Goal: Transaction & Acquisition: Obtain resource

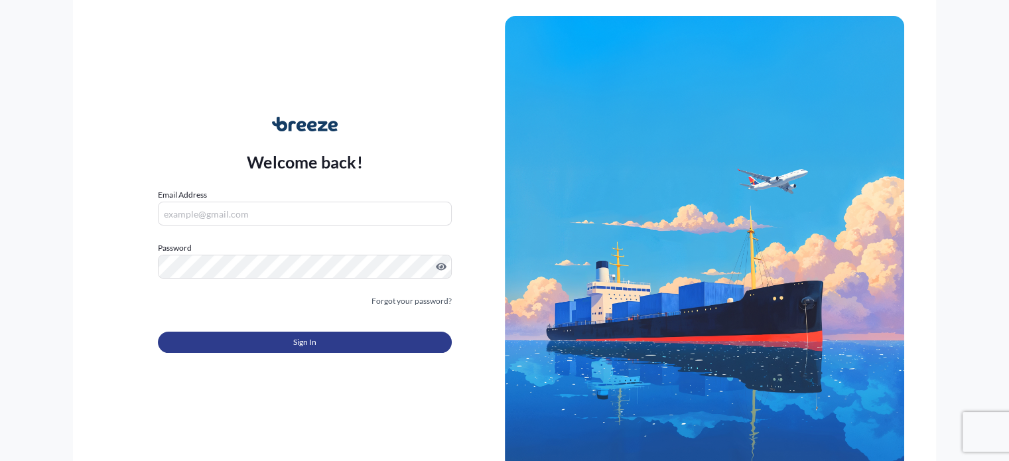
type input "[PERSON_NAME][EMAIL_ADDRESS][DOMAIN_NAME]"
click at [279, 338] on button "Sign In" at bounding box center [304, 342] width 293 height 21
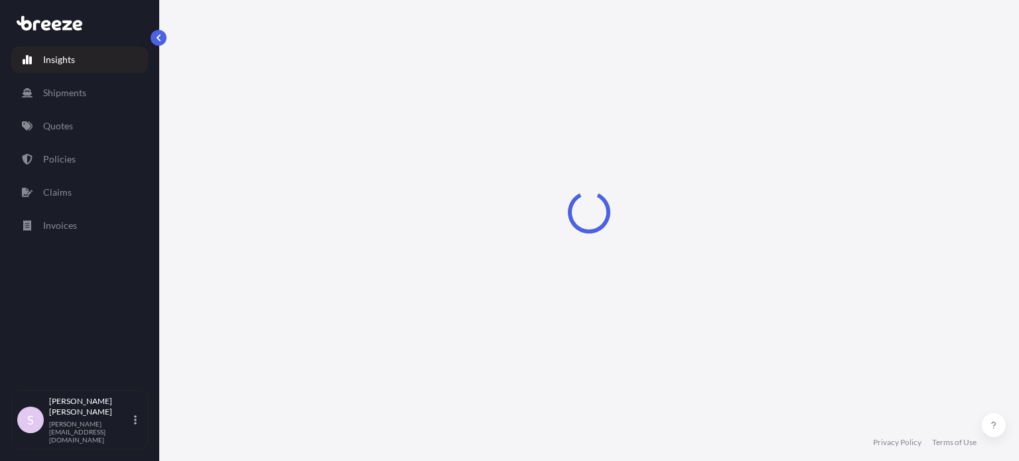
select select "2025"
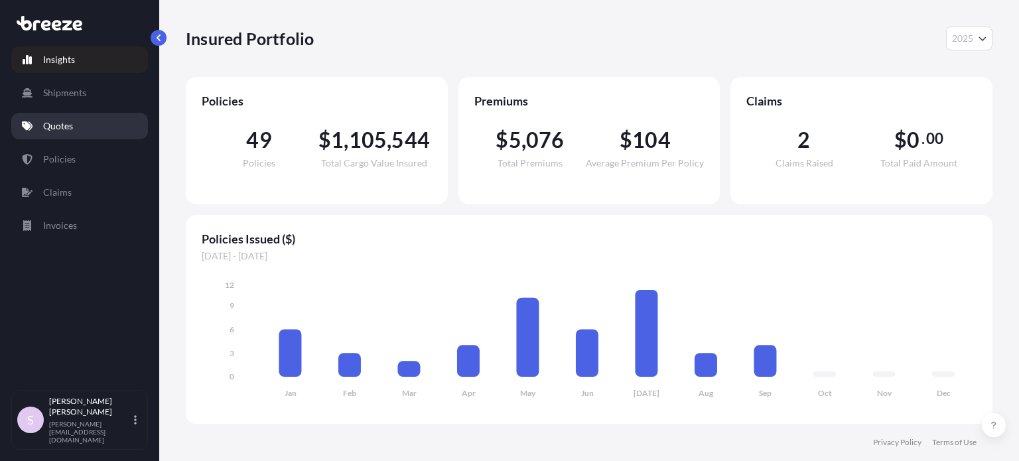
click at [65, 113] on link "Quotes" at bounding box center [79, 126] width 137 height 27
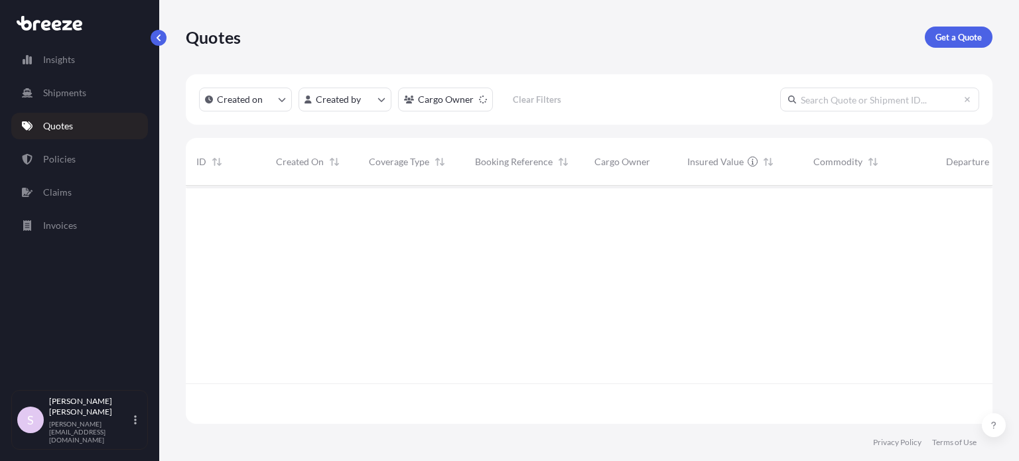
scroll to position [276, 796]
paste input "ASST256245"
click at [855, 104] on input "ASST256245" at bounding box center [879, 100] width 199 height 24
type input "ASST256245"
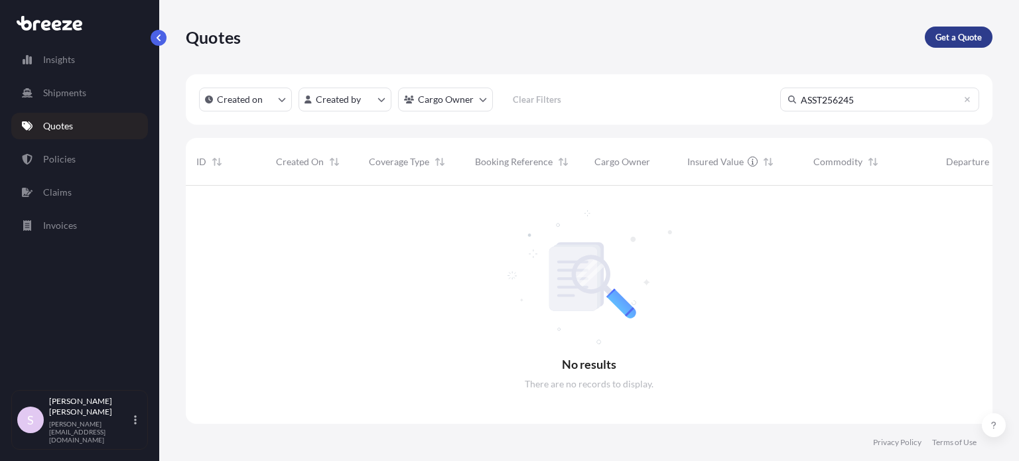
click at [948, 37] on p "Get a Quote" at bounding box center [959, 37] width 46 height 13
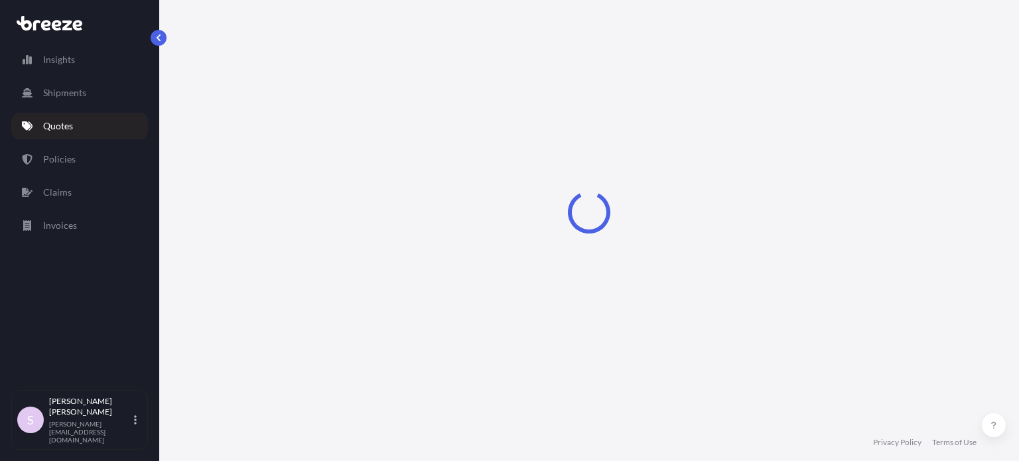
select select "Sea"
select select "1"
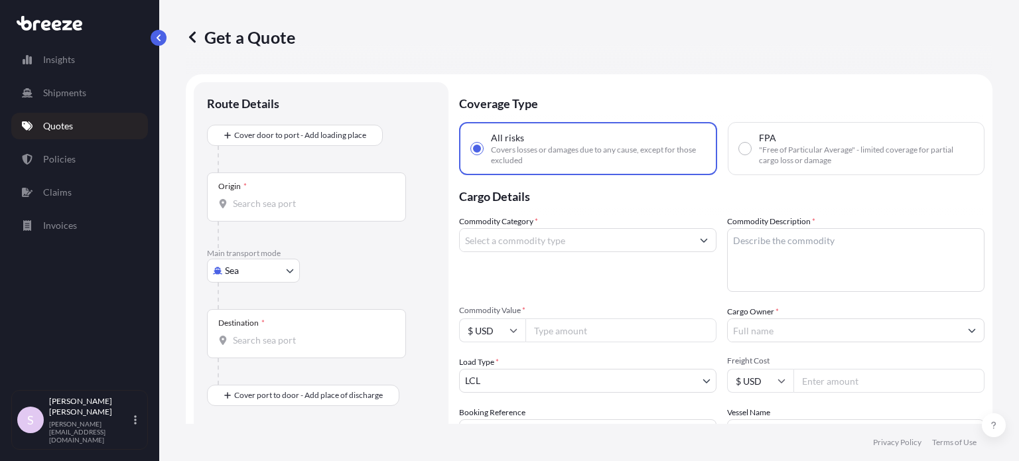
scroll to position [21, 0]
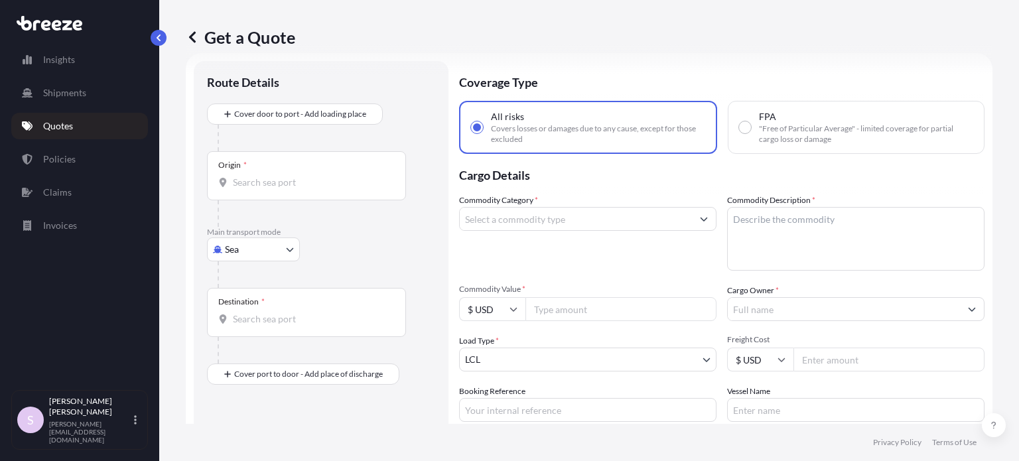
click at [834, 143] on span ""Free of Particular Average" - limited coverage for partial cargo loss or damage" at bounding box center [866, 133] width 214 height 21
click at [751, 133] on input "FPA "Free of Particular Average" - limited coverage for partial cargo loss or d…" at bounding box center [745, 127] width 12 height 12
radio input "true"
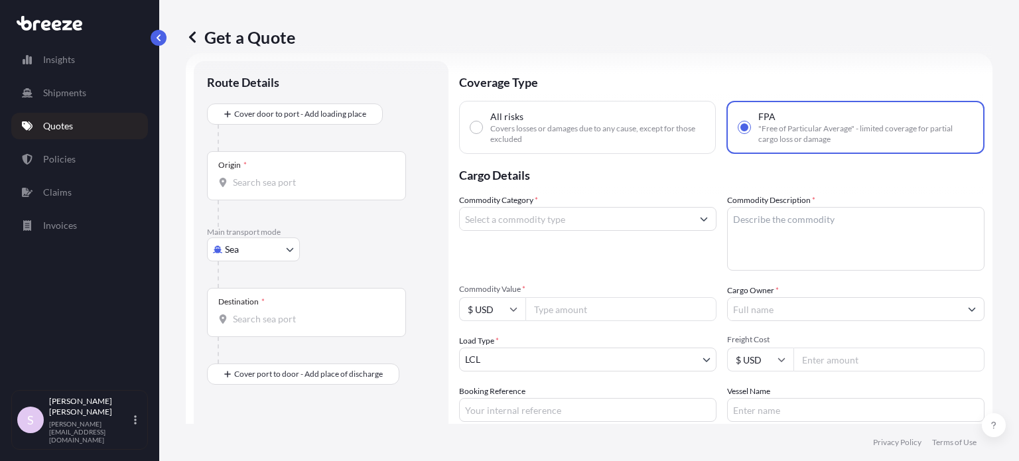
click at [269, 186] on input "Origin *" at bounding box center [311, 182] width 157 height 13
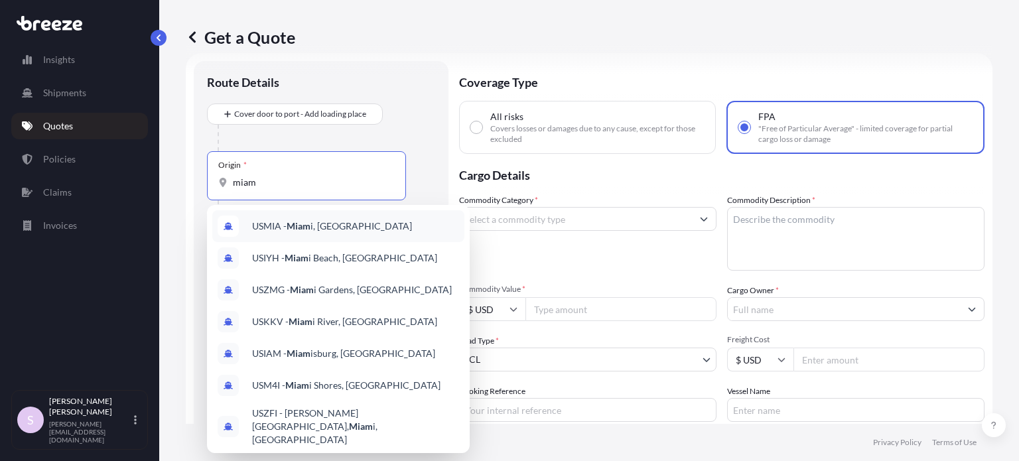
click at [285, 231] on span "USMIA - Miam i, [GEOGRAPHIC_DATA]" at bounding box center [332, 226] width 160 height 13
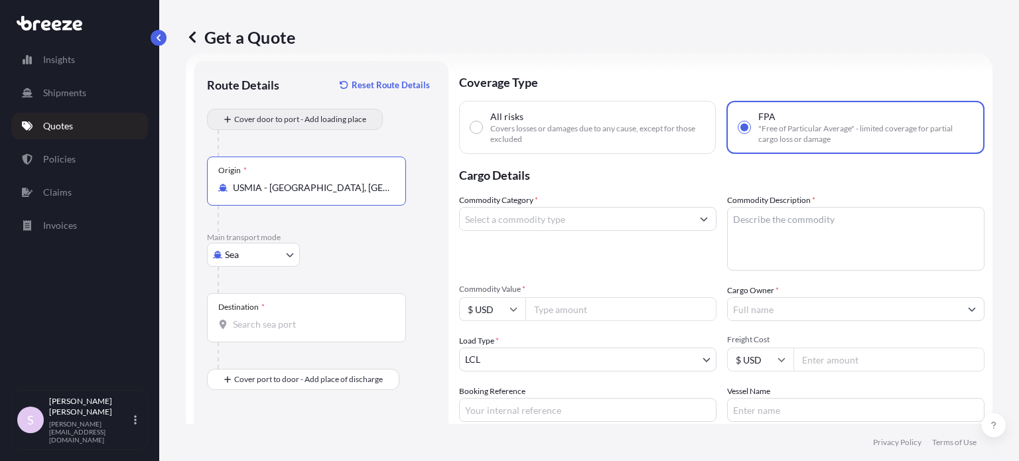
type input "USMIA - [GEOGRAPHIC_DATA], [GEOGRAPHIC_DATA]"
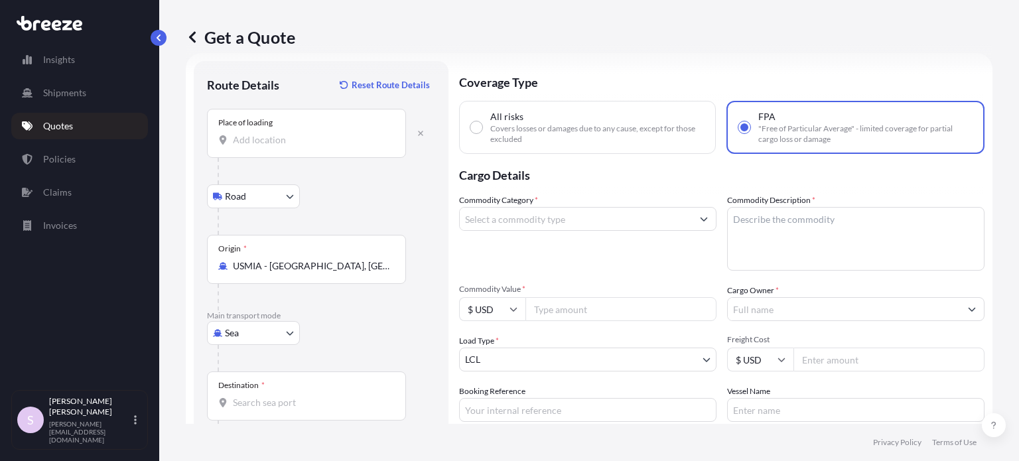
click at [285, 132] on div "Place of loading" at bounding box center [306, 133] width 199 height 49
click at [285, 133] on input "Place of loading" at bounding box center [311, 139] width 157 height 13
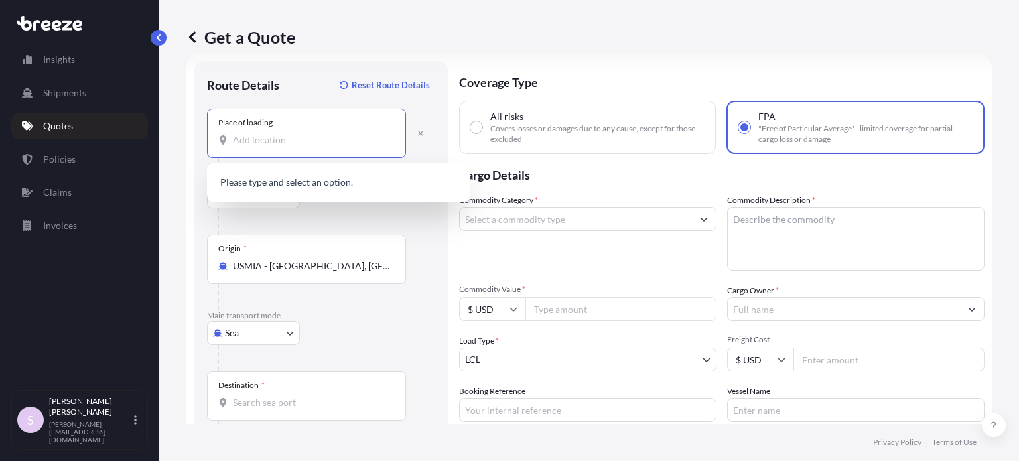
paste input "[GEOGRAPHIC_DATA]"
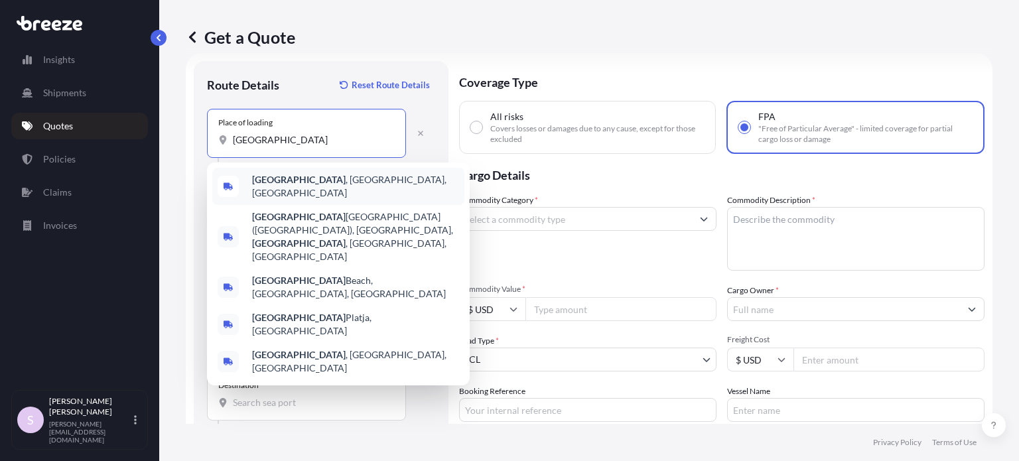
click at [289, 177] on div "[GEOGRAPHIC_DATA] , [GEOGRAPHIC_DATA], [GEOGRAPHIC_DATA]" at bounding box center [338, 186] width 252 height 37
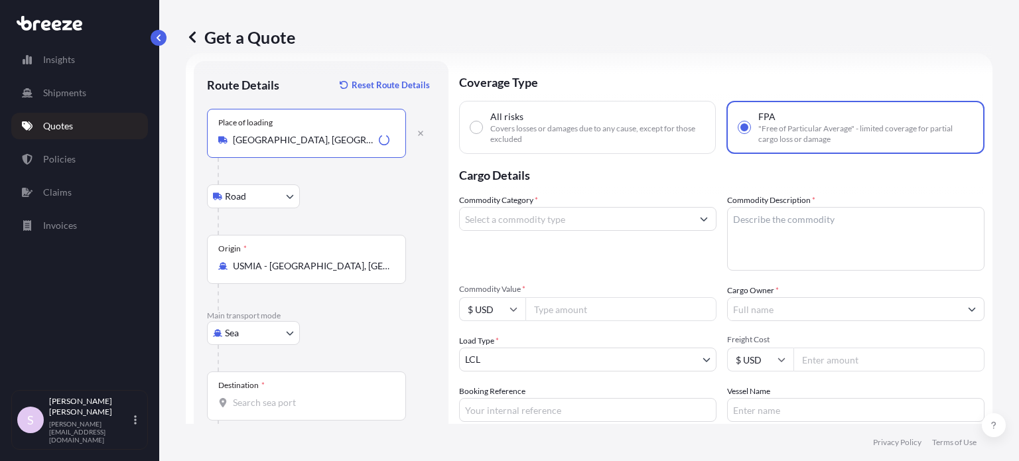
type input "[GEOGRAPHIC_DATA], [GEOGRAPHIC_DATA], [GEOGRAPHIC_DATA]"
click at [271, 271] on input "USMIA - [GEOGRAPHIC_DATA], [GEOGRAPHIC_DATA]" at bounding box center [311, 265] width 157 height 13
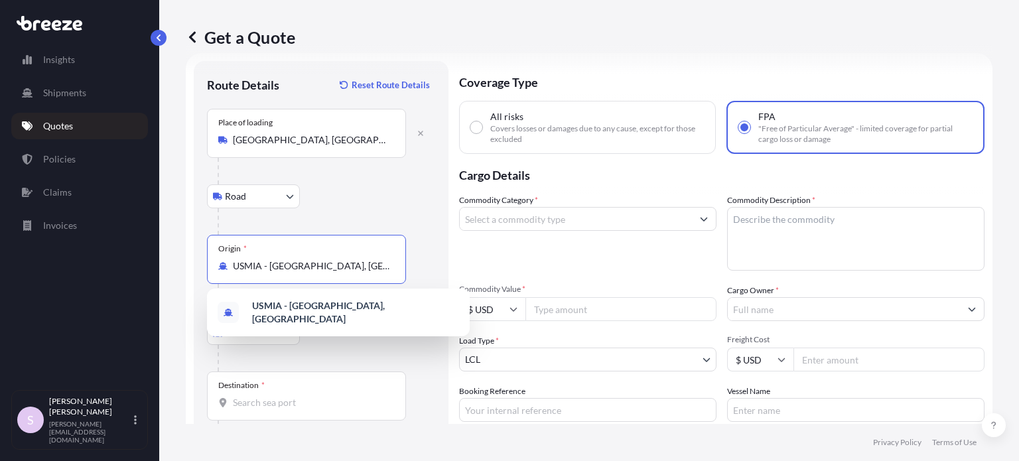
click at [279, 267] on input "USMIA - [GEOGRAPHIC_DATA], [GEOGRAPHIC_DATA]" at bounding box center [311, 265] width 157 height 13
paste input "Savannah"
type input "USMIA - [GEOGRAPHIC_DATA], [GEOGRAPHIC_DATA]"
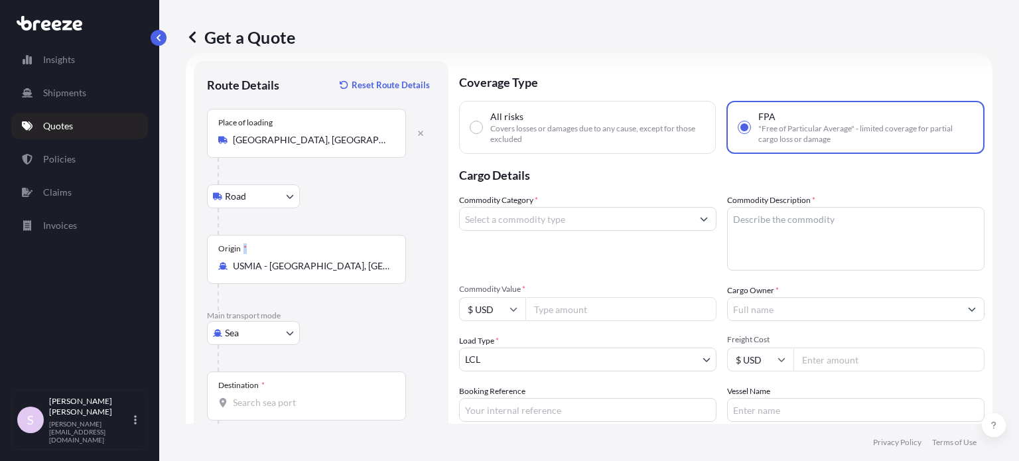
drag, startPoint x: 390, startPoint y: 268, endPoint x: 228, endPoint y: 256, distance: 162.4
click at [228, 256] on div "Origin * [GEOGRAPHIC_DATA] - [GEOGRAPHIC_DATA], [GEOGRAPHIC_DATA]" at bounding box center [306, 259] width 199 height 49
click at [386, 201] on div "Road Road Rail" at bounding box center [321, 196] width 228 height 24
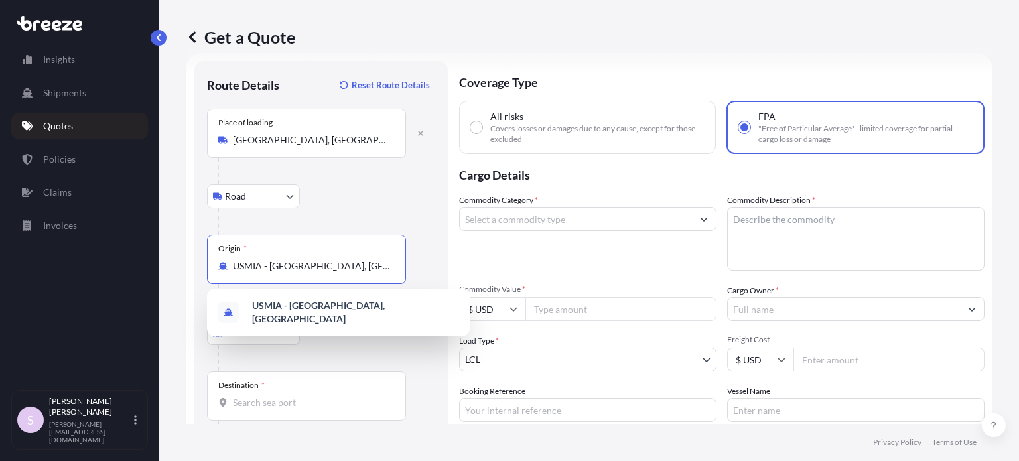
click at [365, 266] on input "USMIA - [GEOGRAPHIC_DATA], [GEOGRAPHIC_DATA]" at bounding box center [311, 265] width 157 height 13
drag, startPoint x: 365, startPoint y: 266, endPoint x: 227, endPoint y: 267, distance: 138.0
click at [227, 267] on div "USMIA - [GEOGRAPHIC_DATA], [GEOGRAPHIC_DATA]" at bounding box center [306, 265] width 177 height 13
paste input "Savannah"
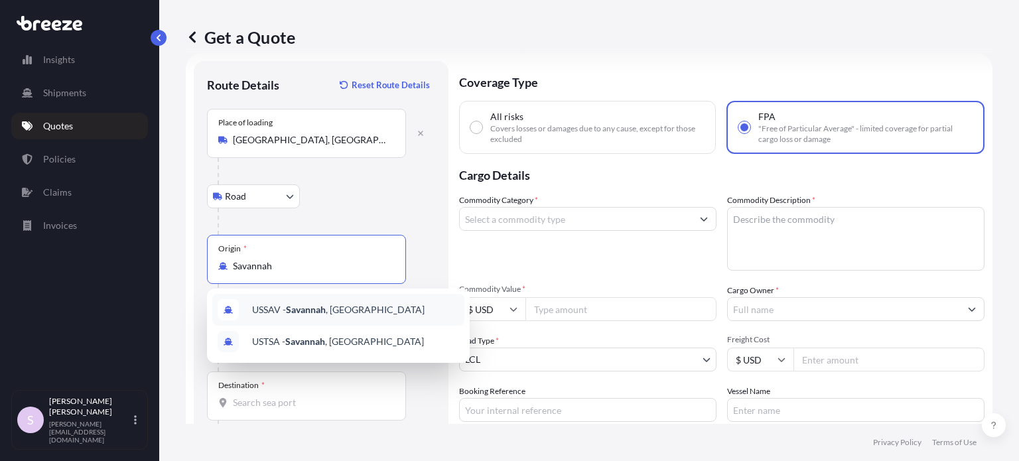
click at [332, 303] on span "USSAV - [GEOGRAPHIC_DATA] , [GEOGRAPHIC_DATA]" at bounding box center [338, 309] width 173 height 13
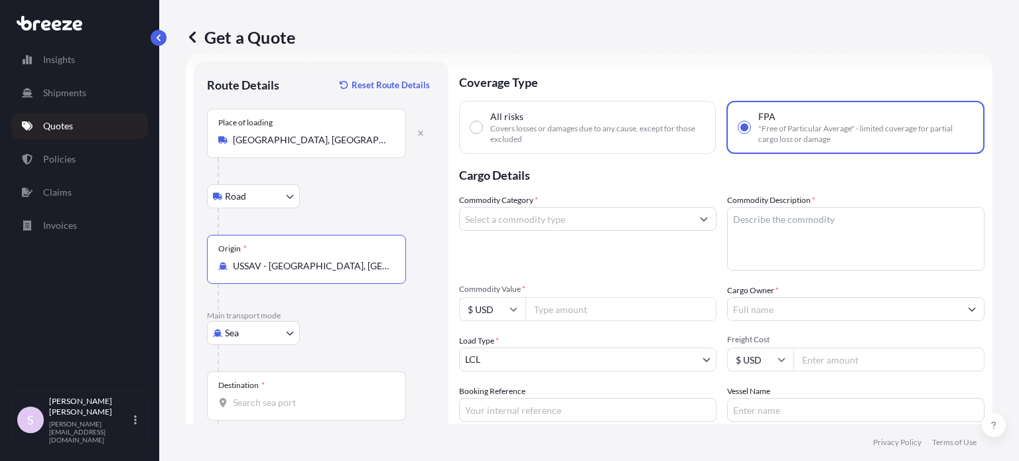
type input "USSAV - [GEOGRAPHIC_DATA], [GEOGRAPHIC_DATA]"
click at [398, 198] on div "Road Road Rail" at bounding box center [321, 196] width 228 height 24
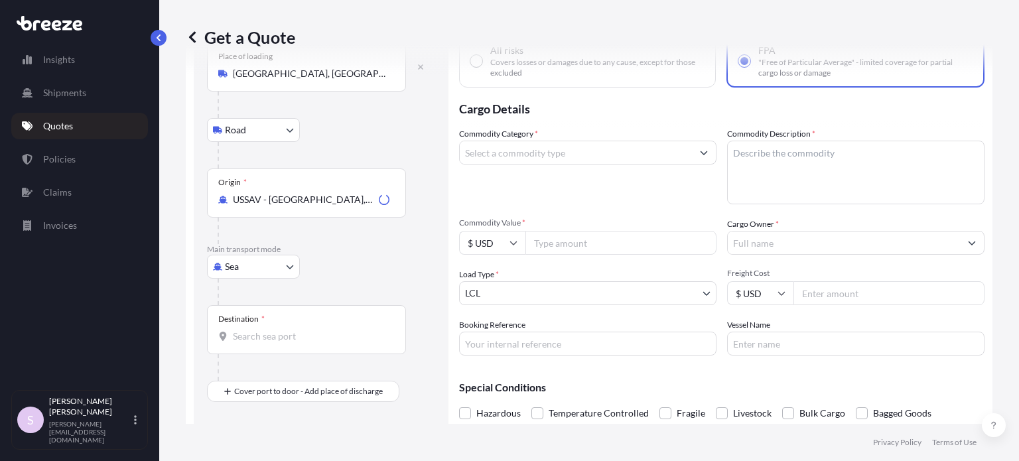
scroll to position [141, 0]
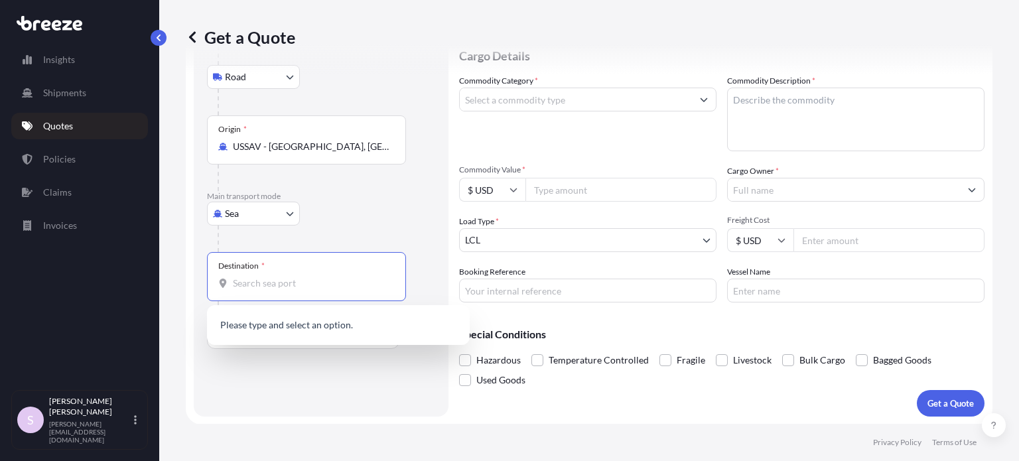
click at [284, 279] on input "Destination *" at bounding box center [311, 283] width 157 height 13
paste input "[GEOGRAPHIC_DATA]"
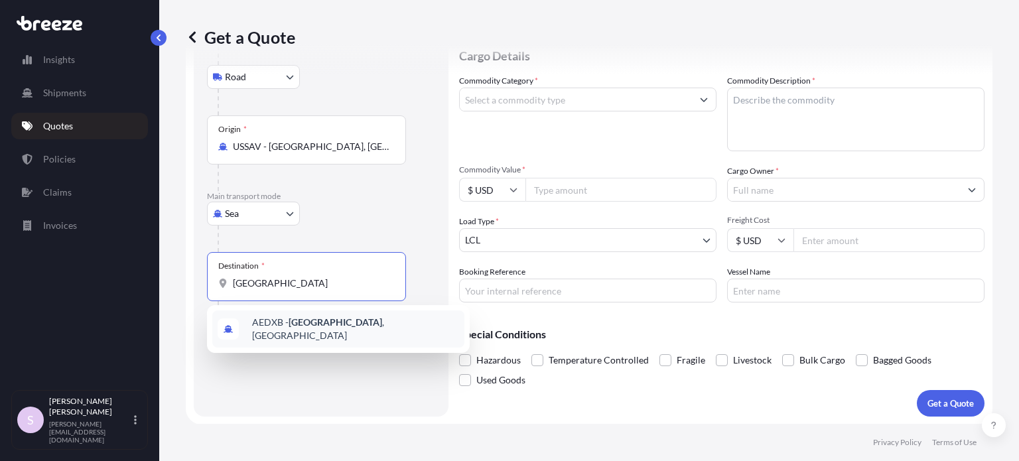
click at [337, 329] on span "AEDXB - [GEOGRAPHIC_DATA] , [GEOGRAPHIC_DATA]" at bounding box center [355, 329] width 207 height 27
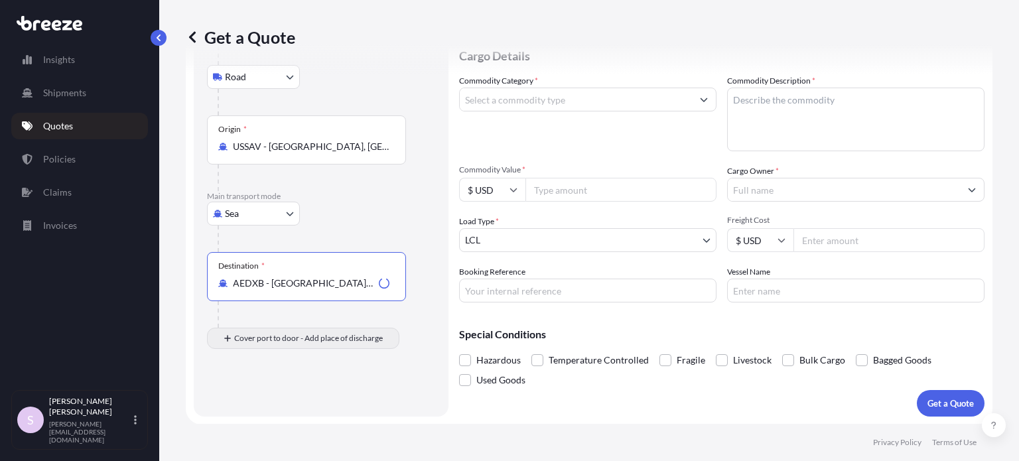
type input "AEDXB - [GEOGRAPHIC_DATA], [GEOGRAPHIC_DATA]"
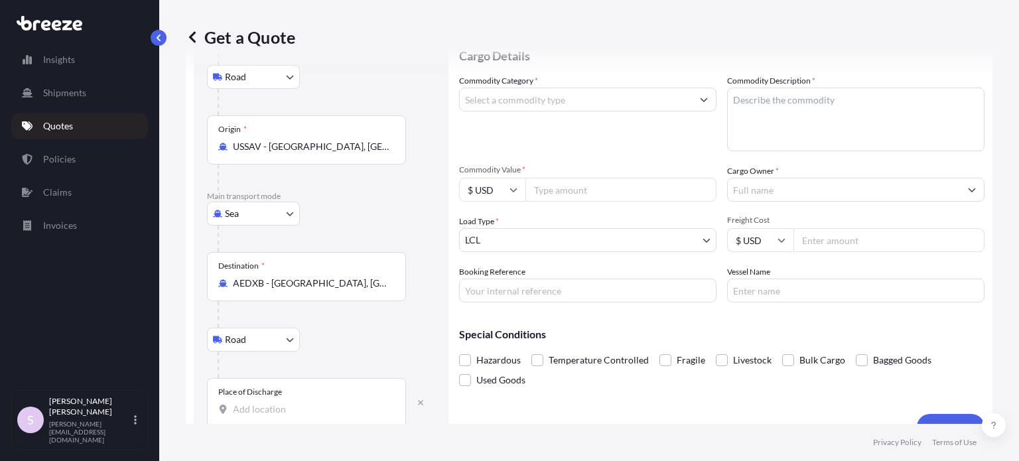
click at [269, 397] on div "Place of Discharge" at bounding box center [306, 402] width 199 height 49
click at [269, 403] on input "Place of Discharge" at bounding box center [311, 409] width 157 height 13
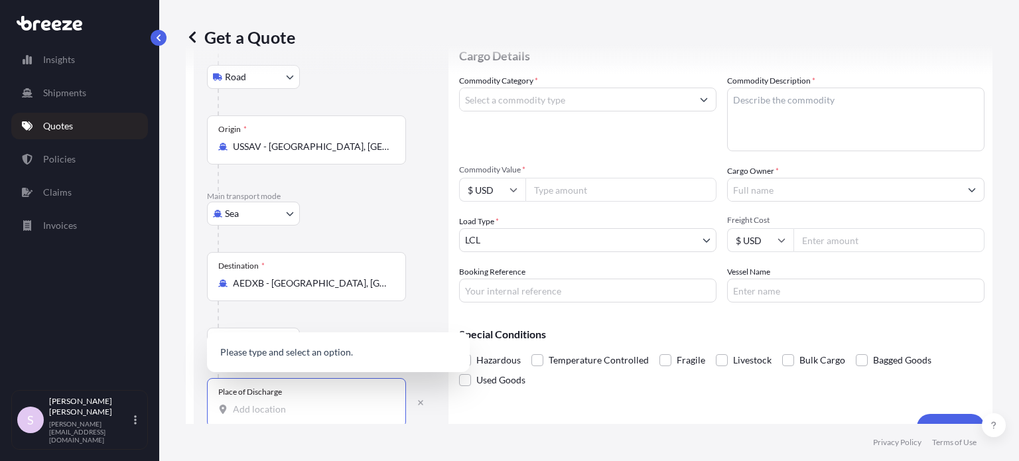
paste input "[GEOGRAPHIC_DATA]"
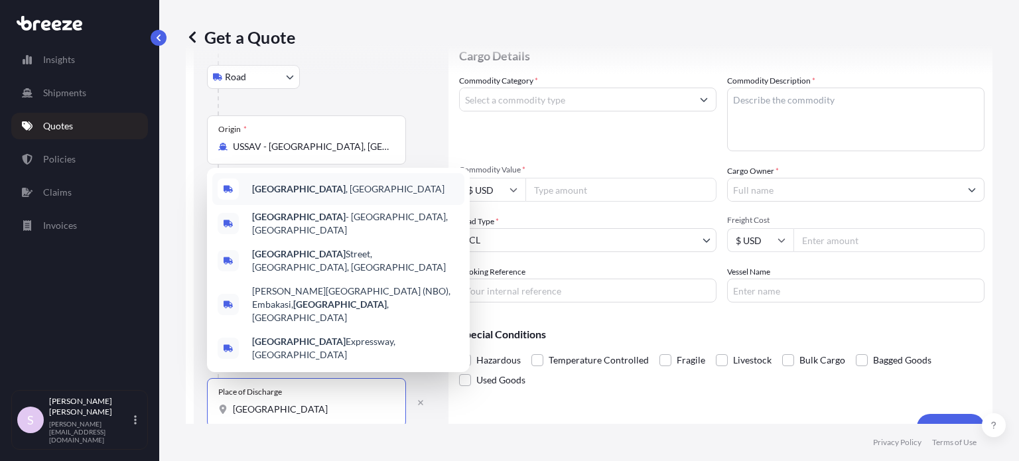
click at [313, 205] on div "[GEOGRAPHIC_DATA] , [GEOGRAPHIC_DATA]" at bounding box center [338, 189] width 252 height 32
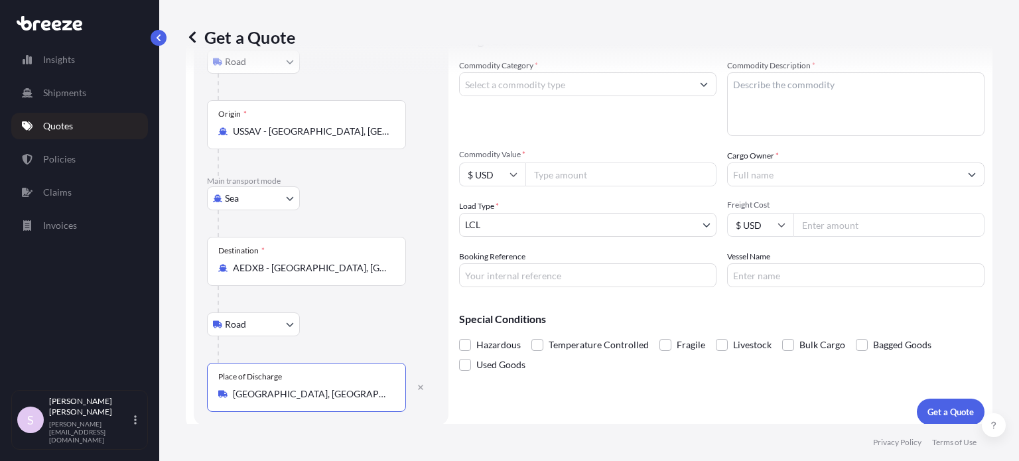
scroll to position [164, 0]
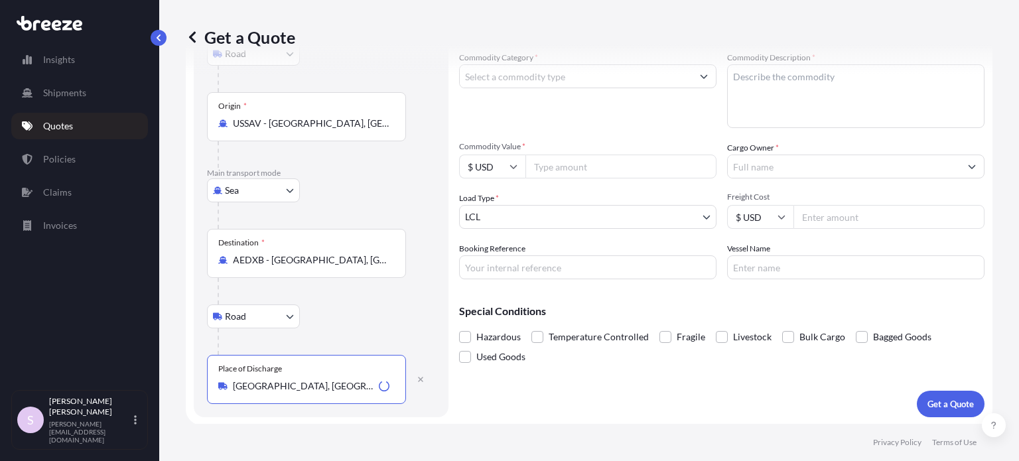
type input "[GEOGRAPHIC_DATA], [GEOGRAPHIC_DATA]"
click at [356, 321] on div "Road Road Rail" at bounding box center [321, 317] width 228 height 24
click at [275, 317] on body "Insights Shipments Quotes Policies Claims Invoices S [PERSON_NAME] [PERSON_NAME…" at bounding box center [509, 230] width 1019 height 461
click at [252, 373] on div "Rail" at bounding box center [253, 374] width 82 height 24
click at [246, 319] on body "Insights Shipments Quotes Policies Claims Invoices S [PERSON_NAME] [PERSON_NAME…" at bounding box center [509, 230] width 1019 height 461
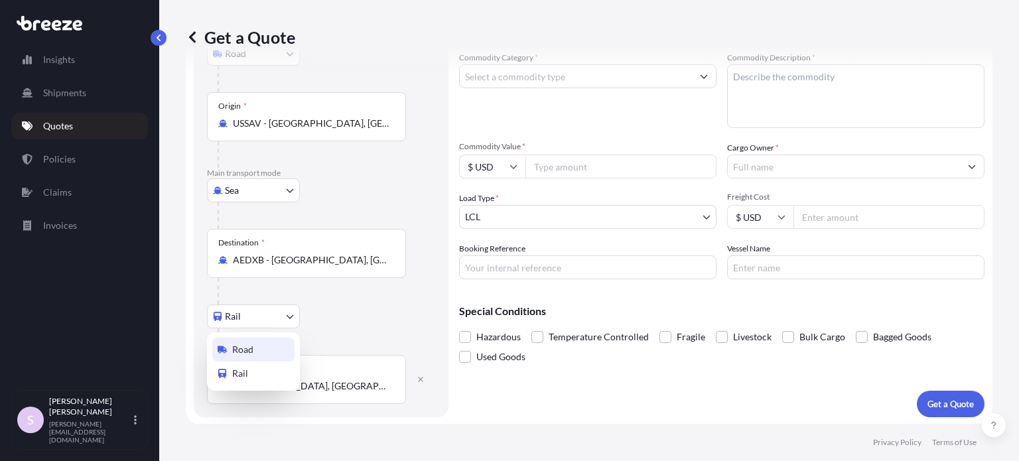
click at [242, 340] on div "Road" at bounding box center [253, 350] width 82 height 24
select select "Road"
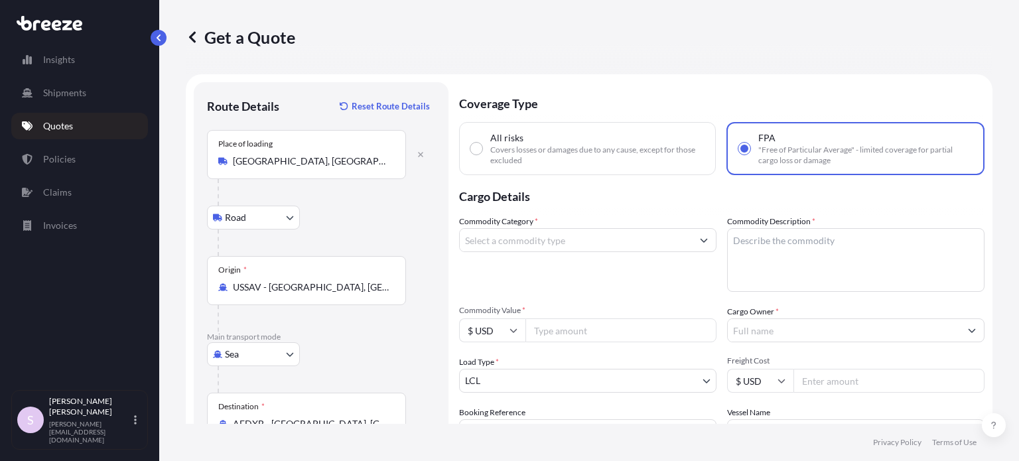
scroll to position [133, 0]
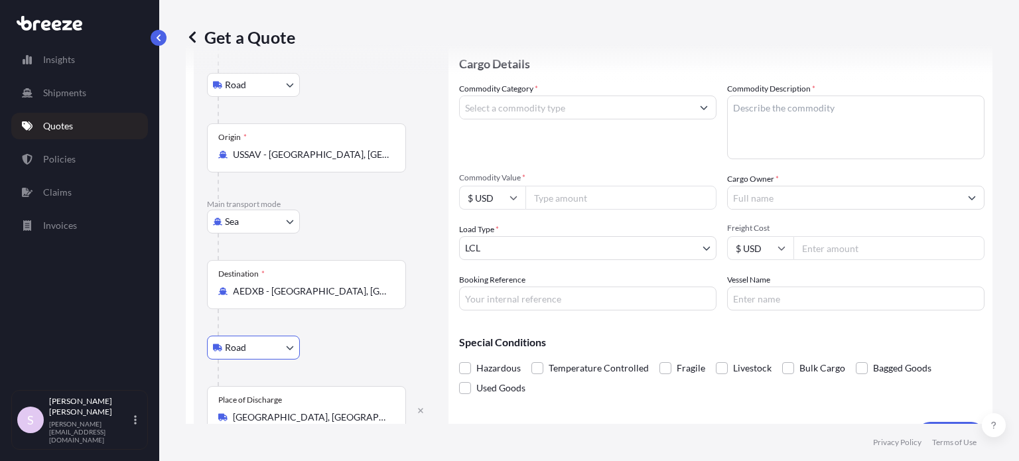
click at [555, 100] on input "Commodity Category *" at bounding box center [576, 108] width 232 height 24
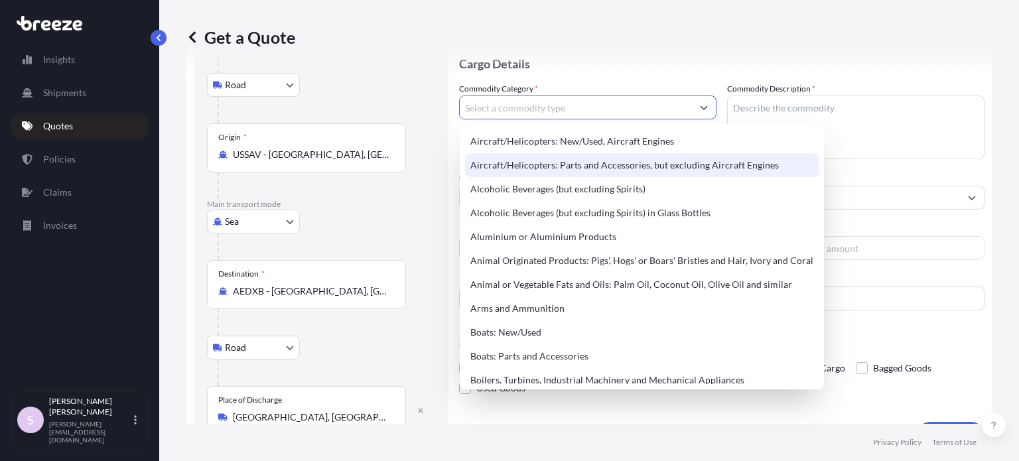
paste input "school suppliers / books"
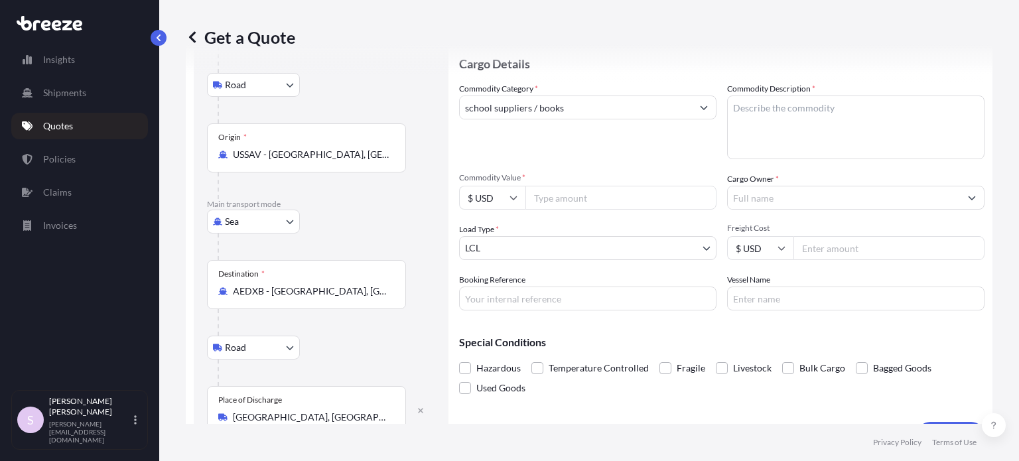
click at [555, 132] on div "Commodity Category * school suppliers / books" at bounding box center [588, 120] width 258 height 77
click at [701, 106] on icon "Show suggestions" at bounding box center [704, 108] width 7 height 4
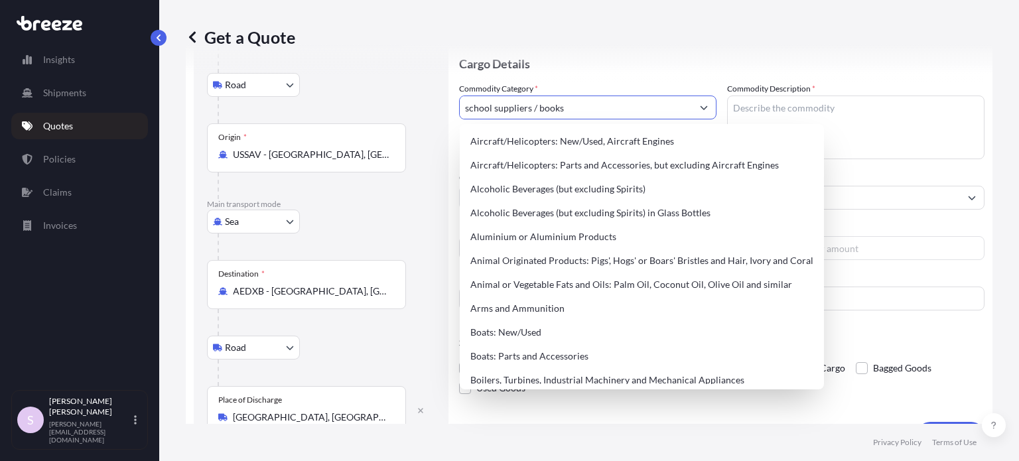
drag, startPoint x: 586, startPoint y: 105, endPoint x: 427, endPoint y: 106, distance: 158.6
click at [427, 106] on form "Route Details Reset Route Details Place of loading [GEOGRAPHIC_DATA], [GEOGRAPH…" at bounding box center [589, 199] width 807 height 515
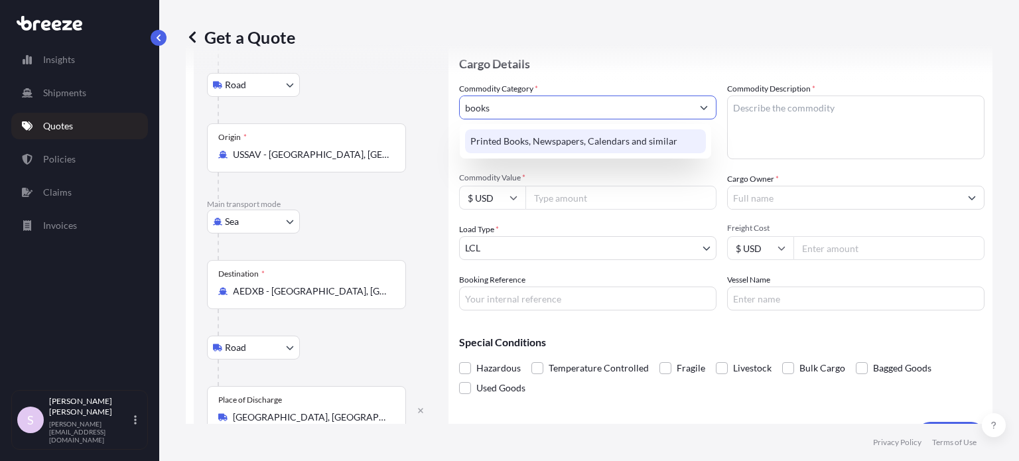
click at [530, 140] on div "Printed Books, Newspapers, Calendars and similar" at bounding box center [585, 141] width 241 height 24
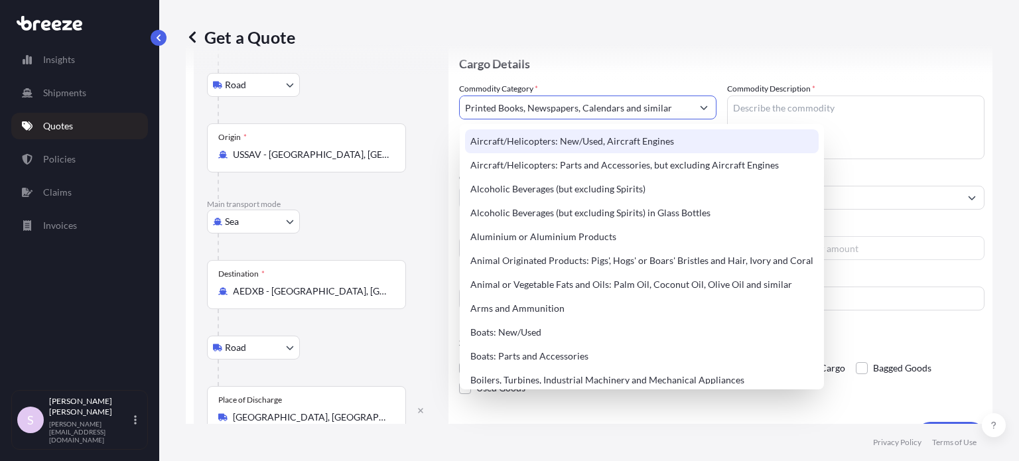
click at [542, 117] on input "Printed Books, Newspapers, Calendars and similar" at bounding box center [576, 108] width 232 height 24
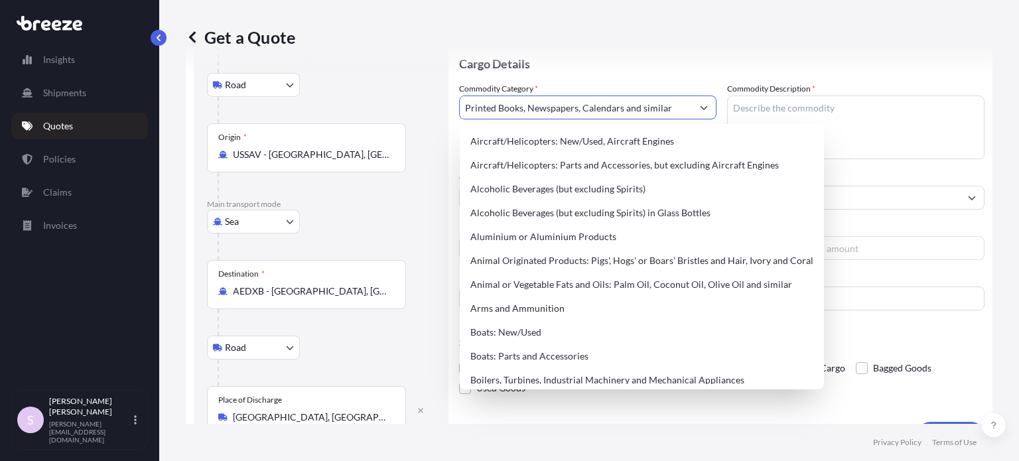
click at [703, 110] on button "Show suggestions" at bounding box center [704, 108] width 24 height 24
click at [700, 106] on icon "Show suggestions" at bounding box center [704, 108] width 8 height 8
click at [678, 105] on input "Printed Books, Newspapers, Calendars and similar" at bounding box center [576, 108] width 232 height 24
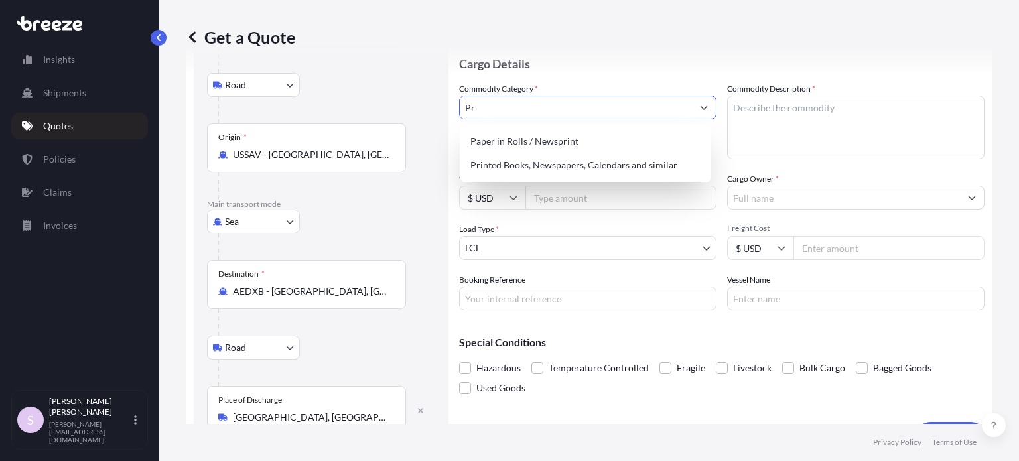
type input "P"
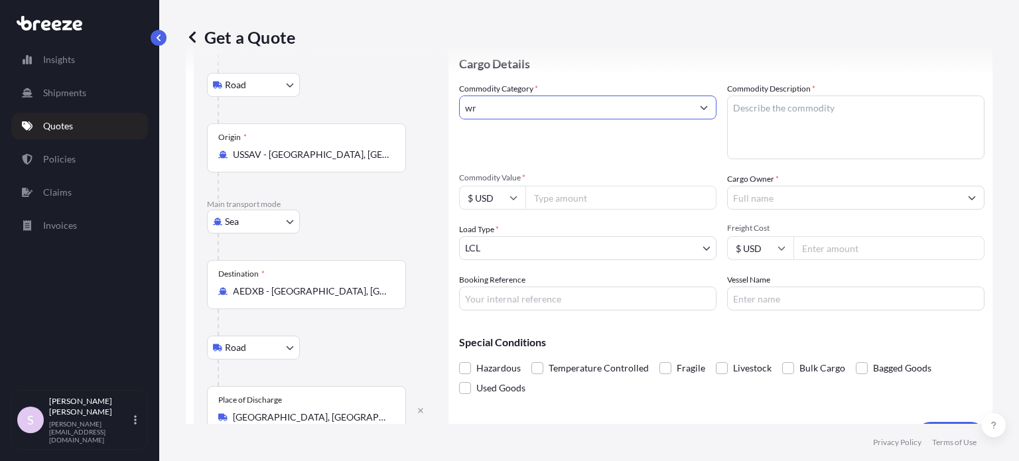
type input "w"
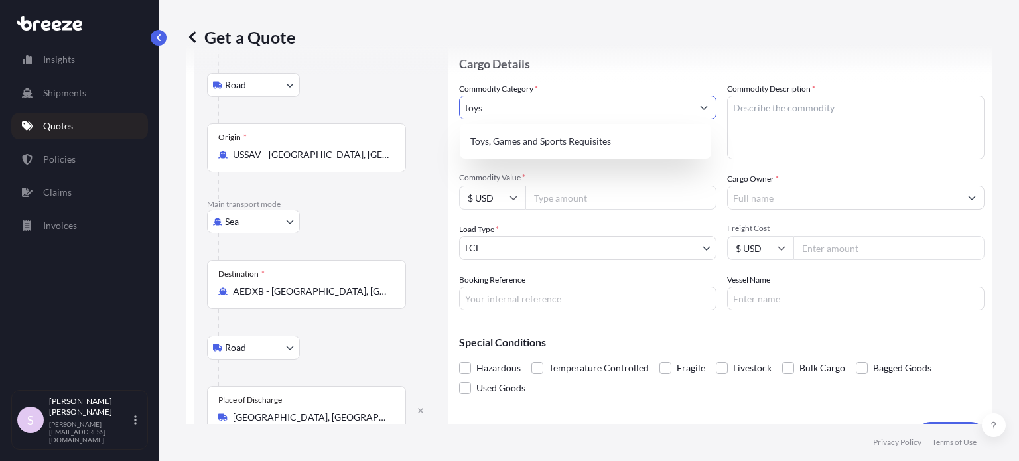
type input "toys"
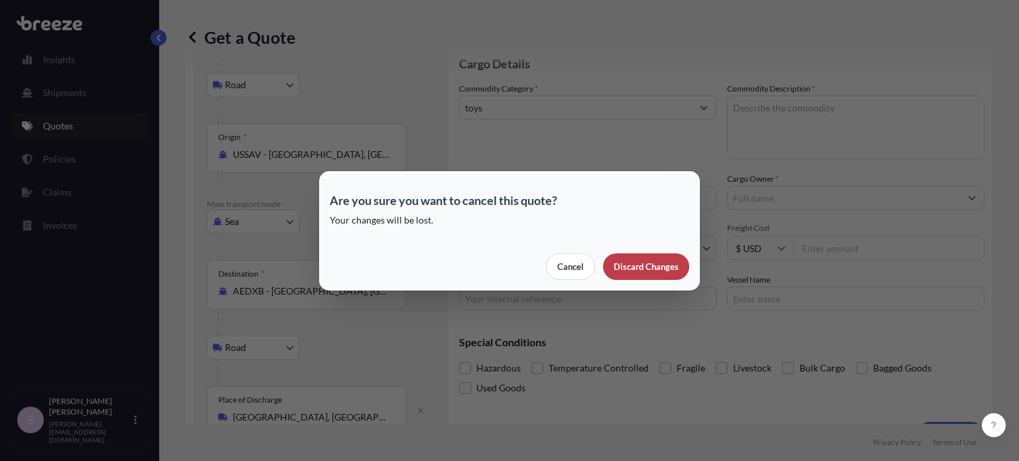
click at [639, 273] on p "Discard Changes" at bounding box center [646, 266] width 65 height 13
click at [563, 275] on button "Cancel" at bounding box center [570, 267] width 49 height 27
click at [672, 264] on p "Discard Changes" at bounding box center [646, 266] width 65 height 13
click at [656, 269] on p "Discard Changes" at bounding box center [646, 266] width 65 height 13
click at [664, 273] on p "Discard Changes" at bounding box center [646, 266] width 65 height 13
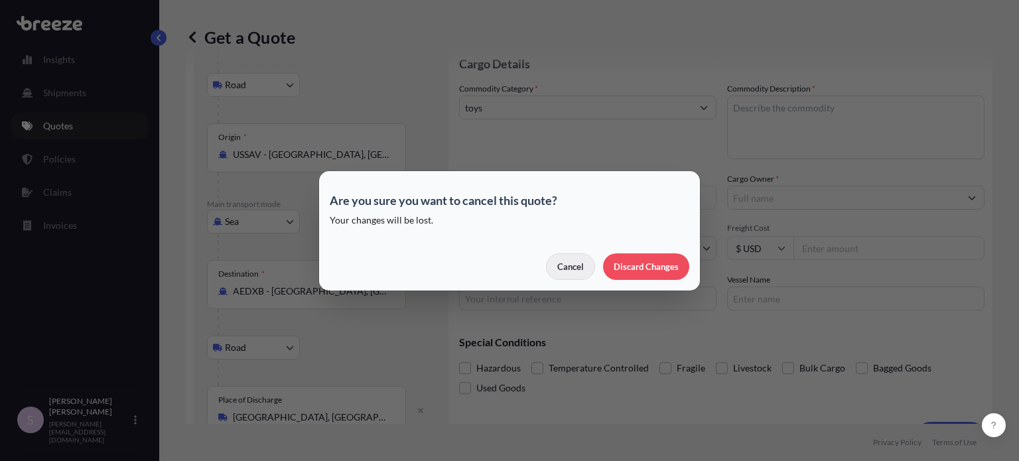
click at [564, 265] on p "Cancel" at bounding box center [570, 266] width 27 height 13
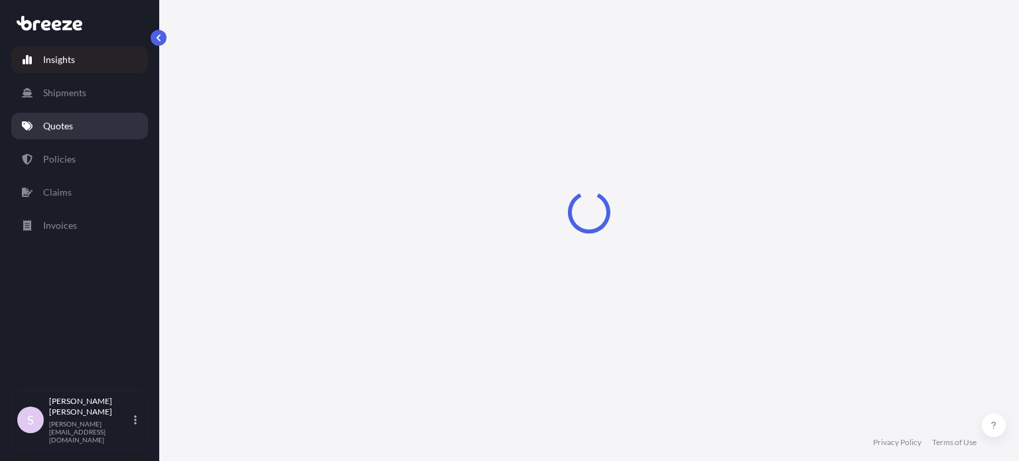
click at [60, 125] on p "Quotes" at bounding box center [58, 125] width 30 height 13
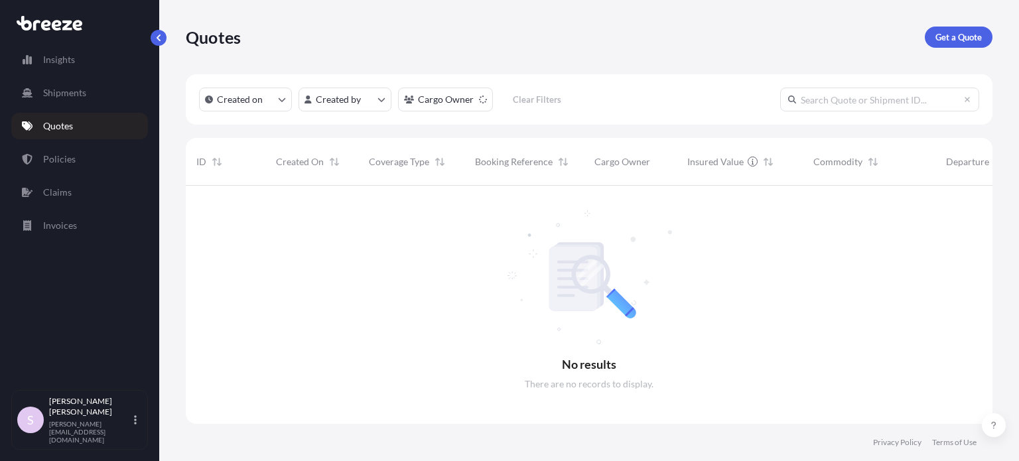
scroll to position [276, 796]
click at [909, 101] on input "text" at bounding box center [879, 100] width 199 height 24
paste input "ASST256245"
type input "ASST256245"
